Goal: Information Seeking & Learning: Learn about a topic

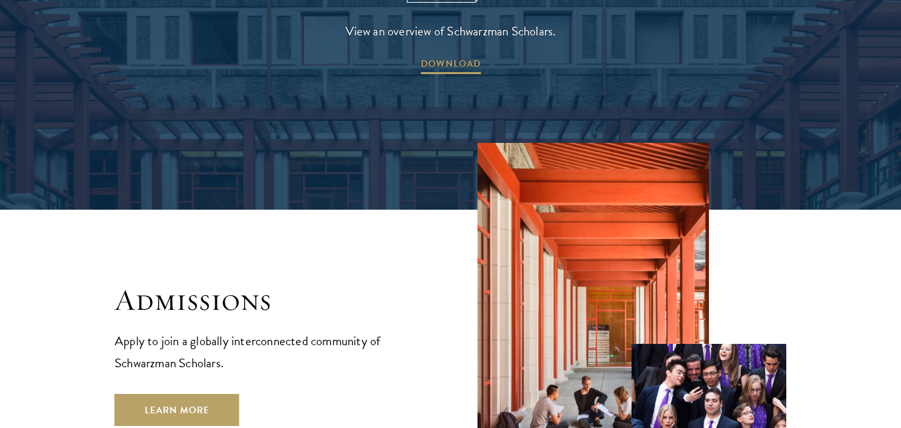
scroll to position [2135, 0]
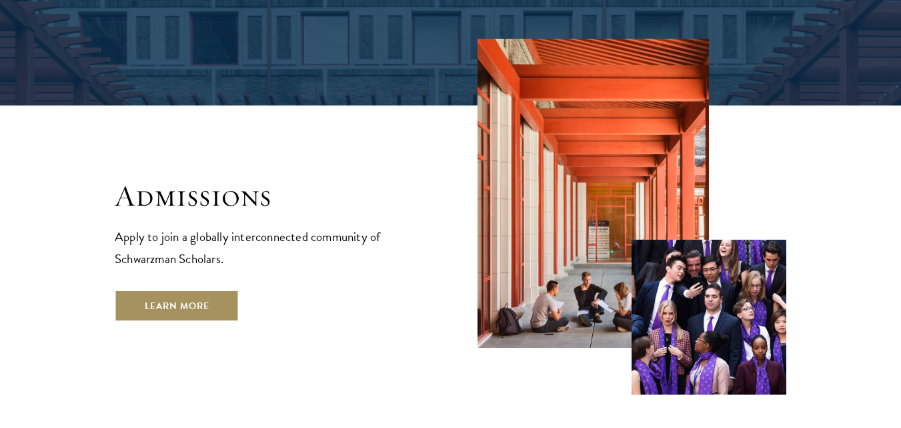
click at [146, 290] on link "Learn More" at bounding box center [177, 306] width 125 height 32
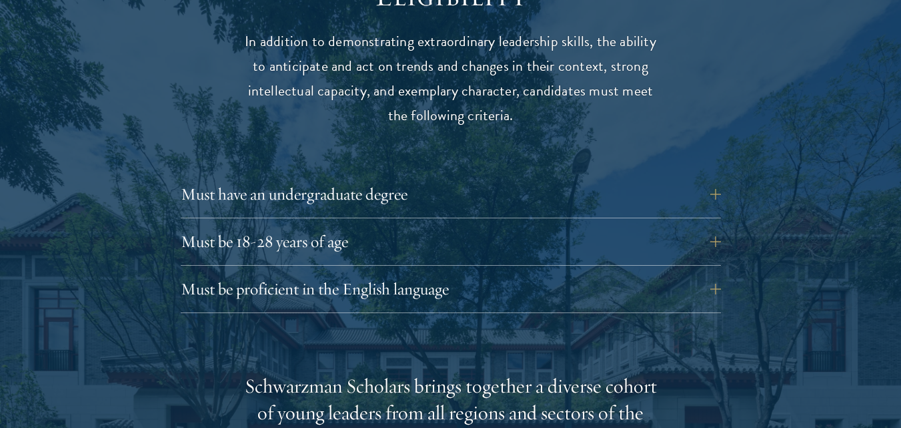
scroll to position [1802, 0]
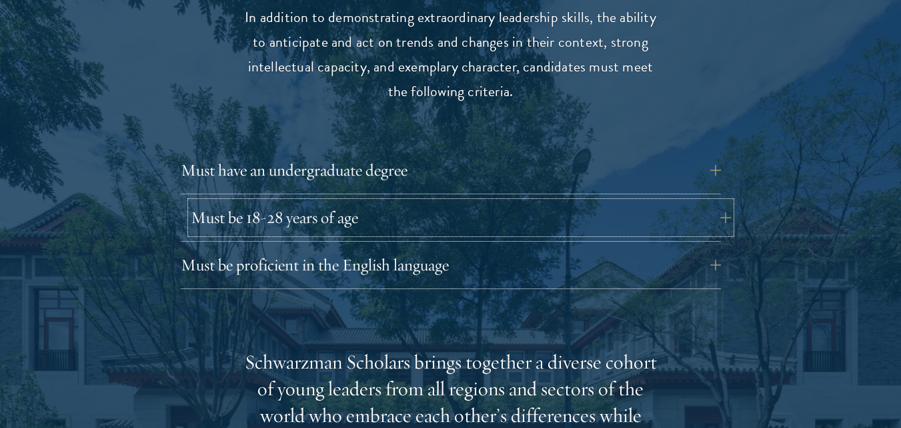
click at [724, 202] on button "Must be 18-28 years of age" at bounding box center [461, 218] width 540 height 32
